Goal: Task Accomplishment & Management: Complete application form

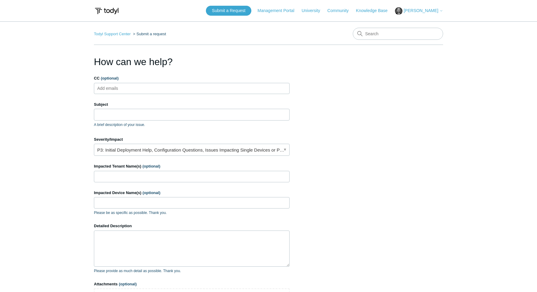
click at [157, 89] on ul "Add emails" at bounding box center [192, 88] width 196 height 11
type input "[PERSON_NAME][EMAIL_ADDRESS][DOMAIN_NAME]"
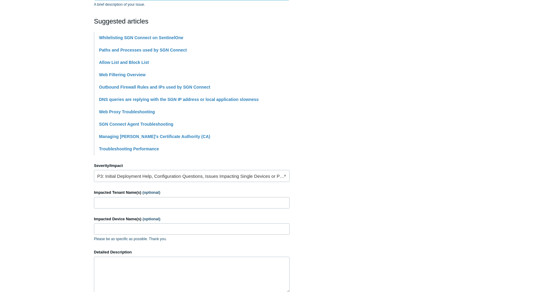
scroll to position [122, 0]
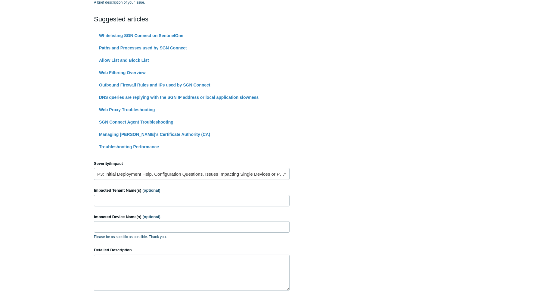
type input "Whitelisting"
click at [108, 174] on link "P3: Initial Deployment Help, Configuration Questions, Issues Impacting Single D…" at bounding box center [192, 174] width 196 height 12
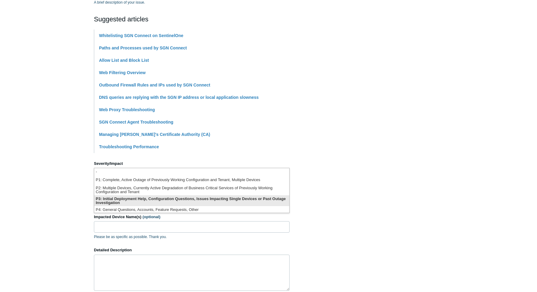
click at [107, 200] on li "P3: Initial Deployment Help, Configuration Questions, Issues Impacting Single D…" at bounding box center [191, 200] width 195 height 11
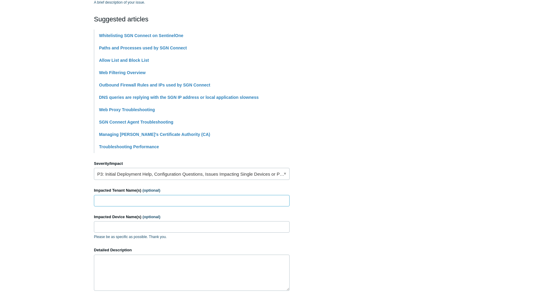
click at [116, 202] on input "Impacted Tenant Name(s) (optional)" at bounding box center [192, 200] width 196 height 11
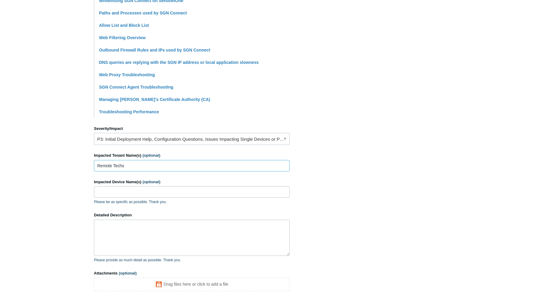
scroll to position [184, 0]
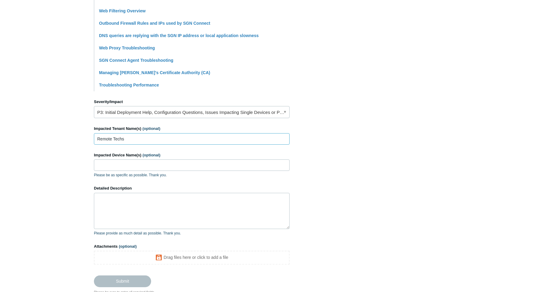
type input "Remote Techs"
click at [126, 199] on textarea "Detailed Description" at bounding box center [192, 211] width 196 height 36
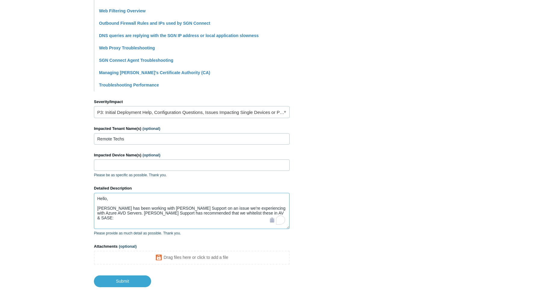
click at [251, 213] on textarea "Hello, [PERSON_NAME] has been working with [PERSON_NAME] Support on an issue we…" at bounding box center [192, 211] width 196 height 36
paste textarea "[PERSON_NAME] suggested excluding the AVD FSlogix profile path from EDR and SAS…"
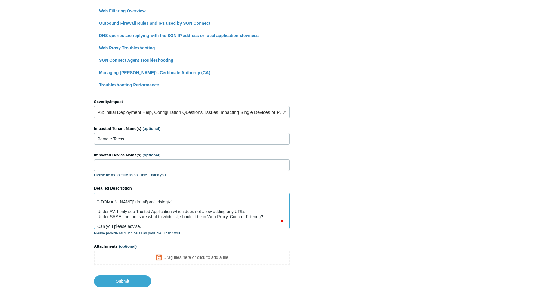
scroll to position [69, 0]
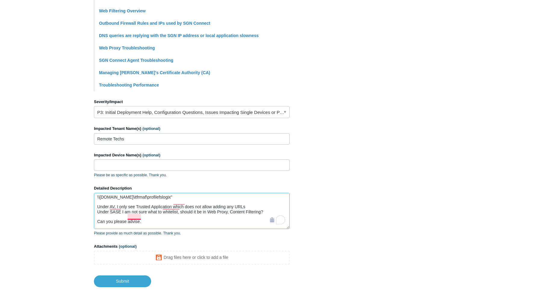
click at [134, 215] on textarea "Hello, [PERSON_NAME] has been working with [PERSON_NAME] Support on an issue we…" at bounding box center [192, 211] width 196 height 36
click at [144, 217] on textarea "Hello, [PERSON_NAME] has been working with [PERSON_NAME] Support on an issue we…" at bounding box center [192, 211] width 196 height 36
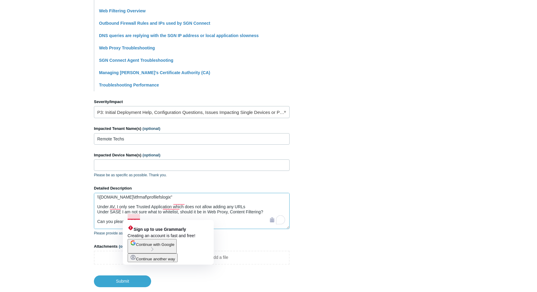
click at [136, 216] on textarea "Hello, [PERSON_NAME] has been working with [PERSON_NAME] Support on an issue we…" at bounding box center [192, 211] width 196 height 36
click at [164, 261] on span "Continue another way" at bounding box center [155, 258] width 39 height 5
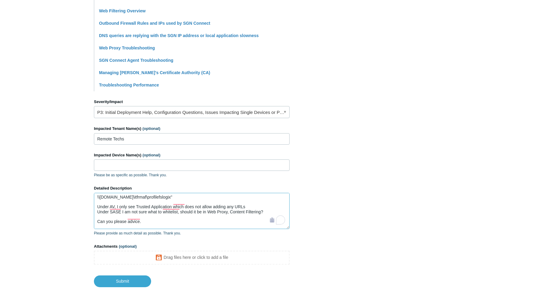
click at [141, 216] on textarea "Hello, [PERSON_NAME] has been working with [PERSON_NAME] Support on an issue we…" at bounding box center [192, 211] width 196 height 36
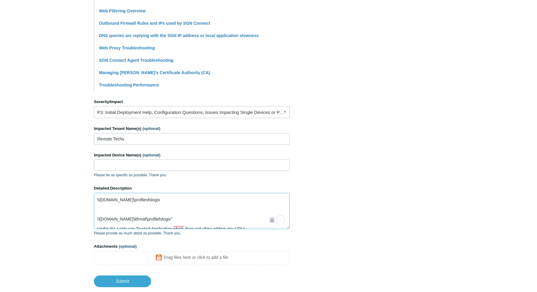
scroll to position [0, 0]
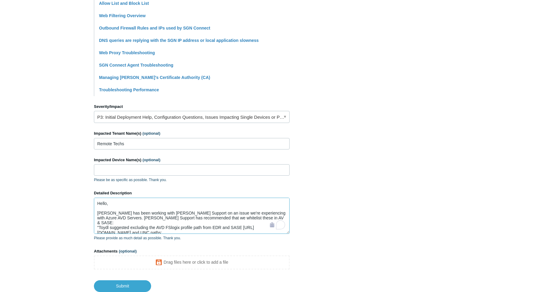
click at [112, 211] on textarea "Hello, [PERSON_NAME] has been working with [PERSON_NAME] Support on an issue we…" at bounding box center [192, 215] width 196 height 36
drag, startPoint x: 202, startPoint y: 217, endPoint x: 216, endPoint y: 217, distance: 13.5
click at [216, 217] on textarea "Hello, [PERSON_NAME][EMAIL_ADDRESS][DOMAIN_NAME] has been working with [PERSON_…" at bounding box center [192, 215] width 196 height 36
drag, startPoint x: 239, startPoint y: 218, endPoint x: 235, endPoint y: 218, distance: 4.8
click at [235, 218] on textarea "Hello, [PERSON_NAME][EMAIL_ADDRESS][DOMAIN_NAME] has been working with [PERSON_…" at bounding box center [192, 215] width 196 height 36
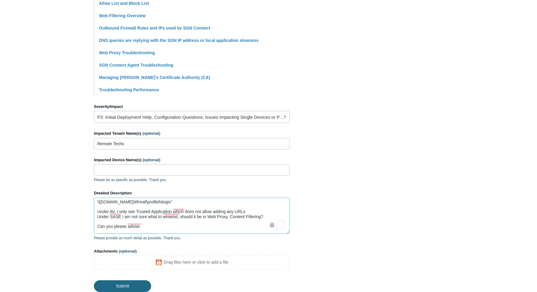
type textarea "Hello, [PERSON_NAME][EMAIL_ADDRESS][DOMAIN_NAME] has been working with [PERSON_…"
click at [131, 285] on input "Submit" at bounding box center [122, 286] width 57 height 12
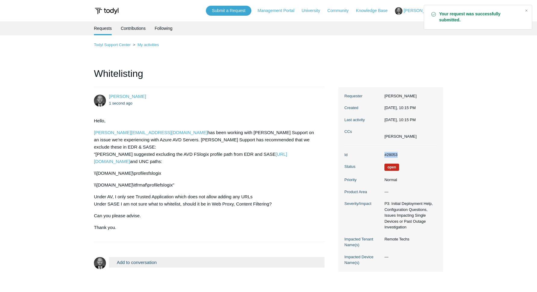
drag, startPoint x: 400, startPoint y: 153, endPoint x: 381, endPoint y: 152, distance: 19.3
click at [381, 152] on dd "#28053" at bounding box center [409, 155] width 56 height 6
copy dl "#28053"
